Goal: Navigation & Orientation: Find specific page/section

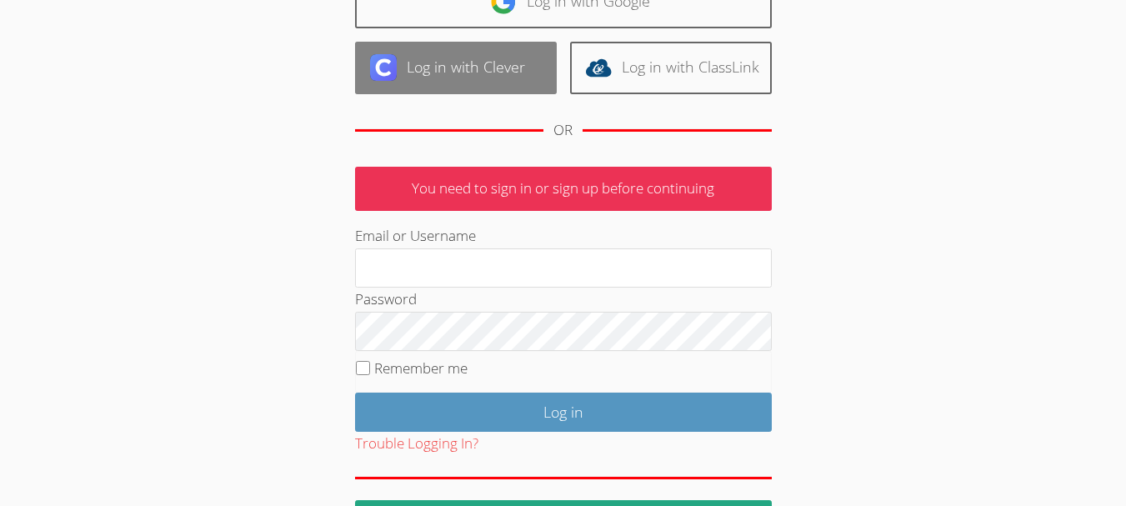
scroll to position [48, 0]
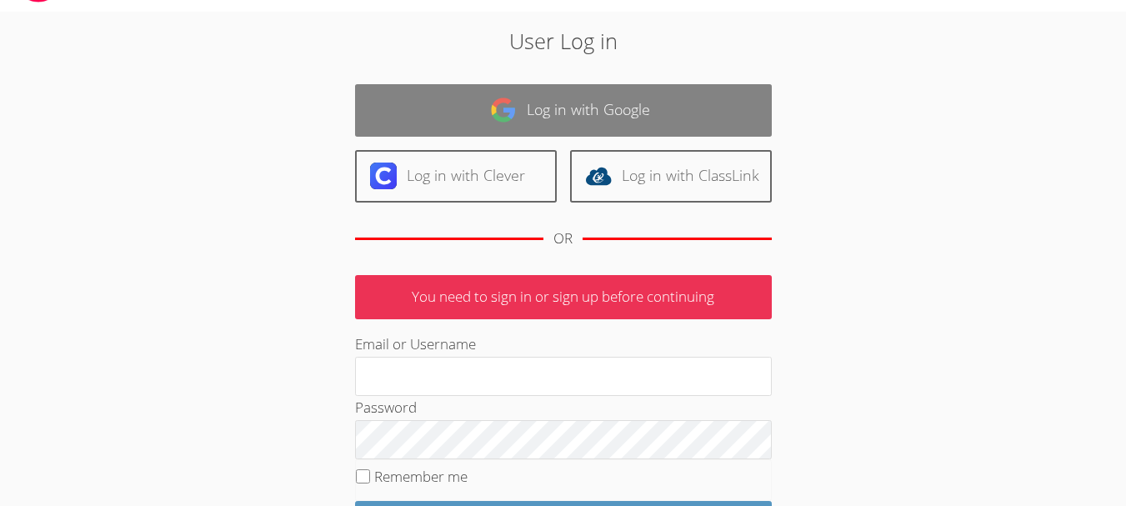
type input "[EMAIL_ADDRESS][DOMAIN_NAME]"
click at [538, 109] on link "Log in with Google" at bounding box center [563, 110] width 417 height 52
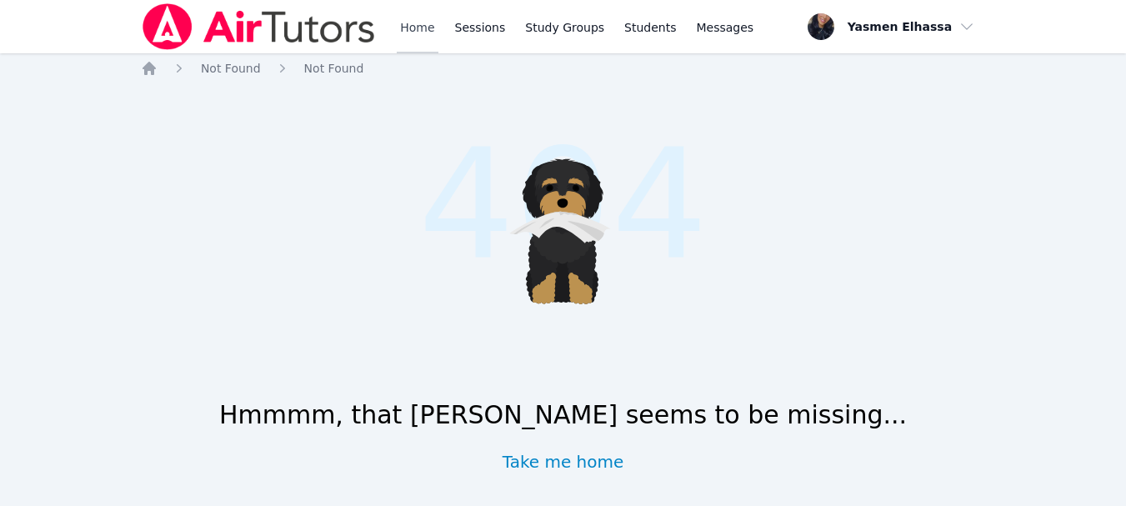
click at [417, 27] on link "Home" at bounding box center [417, 26] width 41 height 53
